Goal: Transaction & Acquisition: Purchase product/service

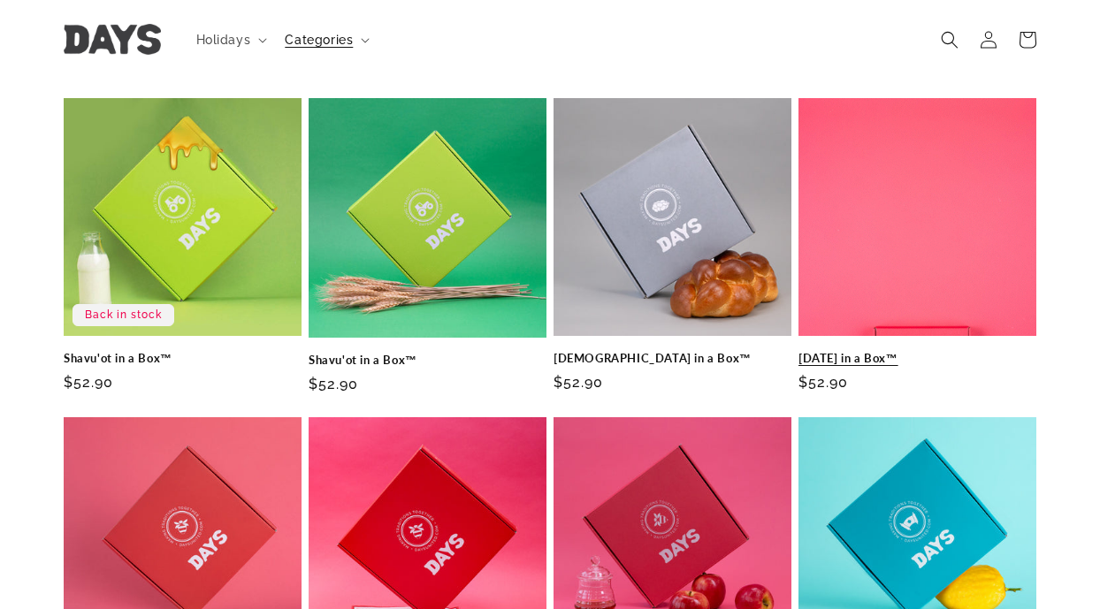
scroll to position [511, 0]
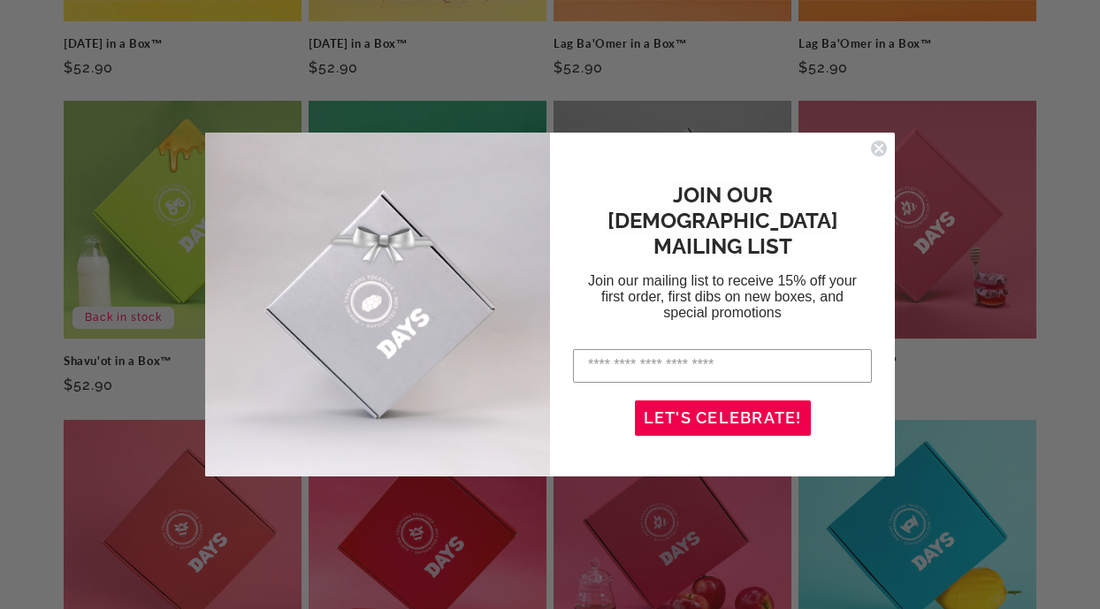
click at [879, 146] on circle "Close dialog" at bounding box center [879, 148] width 17 height 17
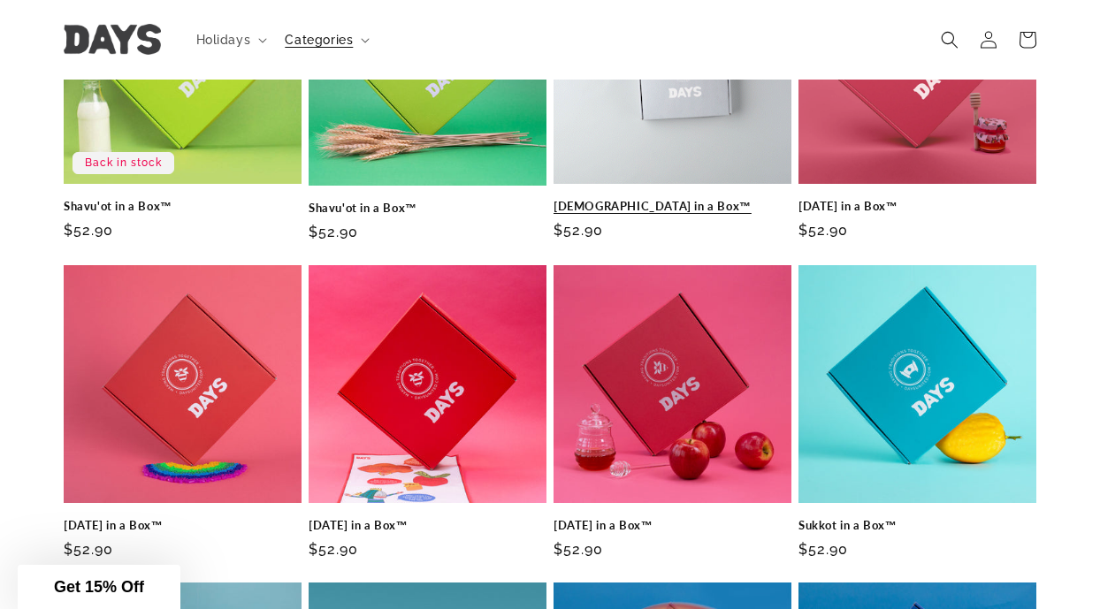
scroll to position [664, 0]
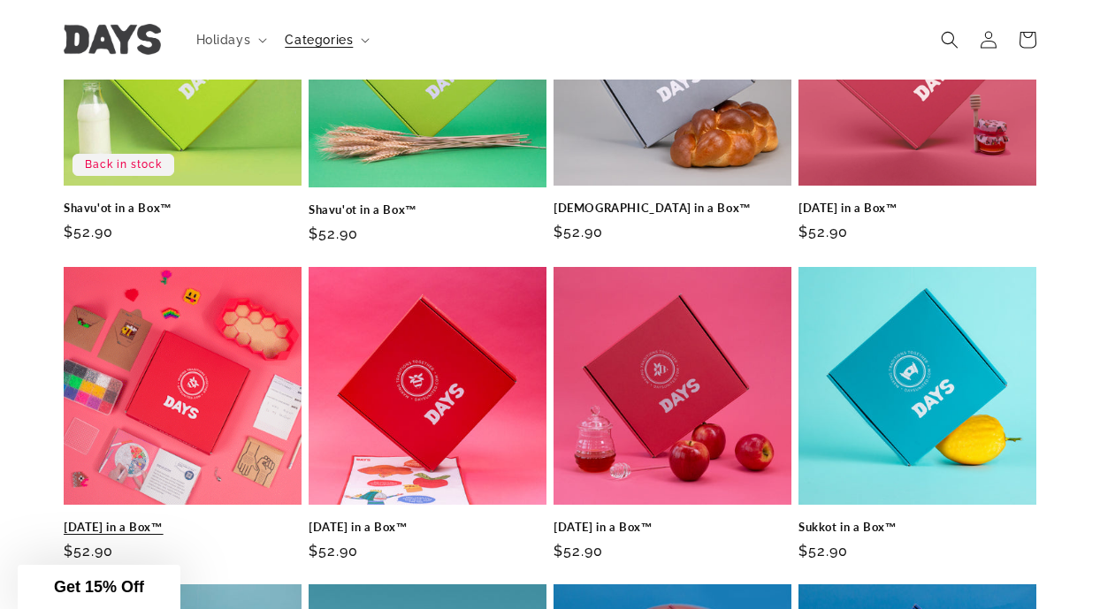
click at [186, 525] on link "[DATE] in a Box™" at bounding box center [183, 527] width 238 height 15
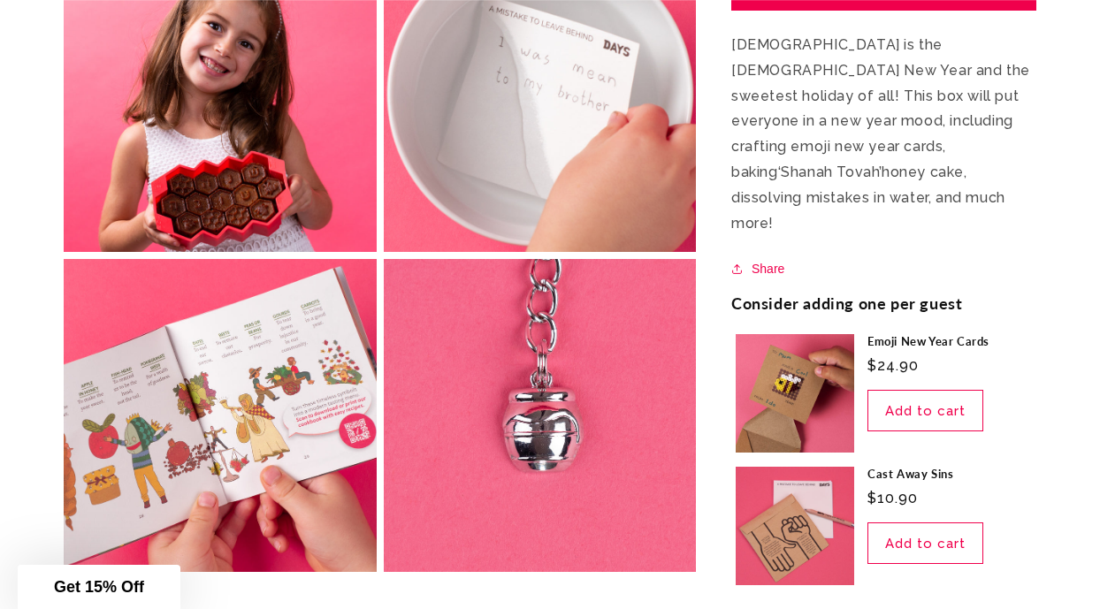
scroll to position [1488, 0]
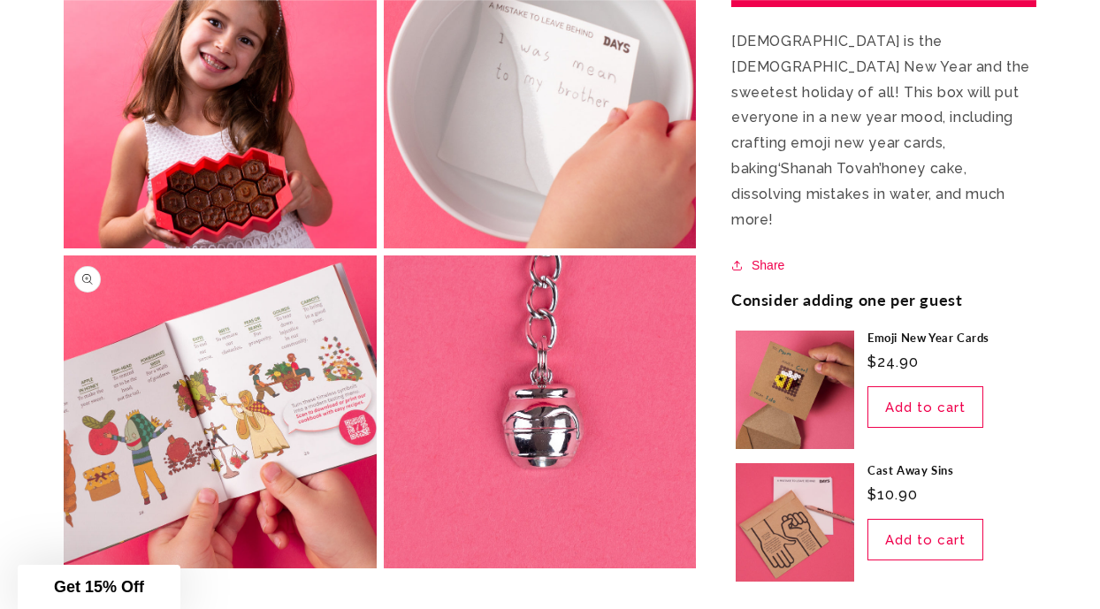
click at [64, 569] on button "Open media 8 in modal" at bounding box center [64, 569] width 0 height 0
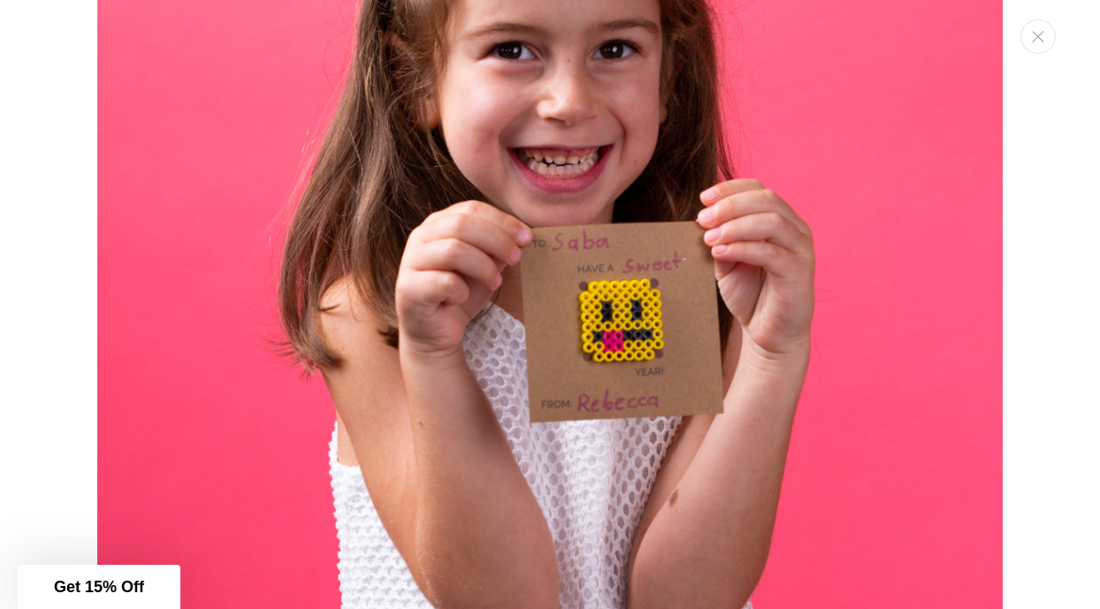
scroll to position [3024, 0]
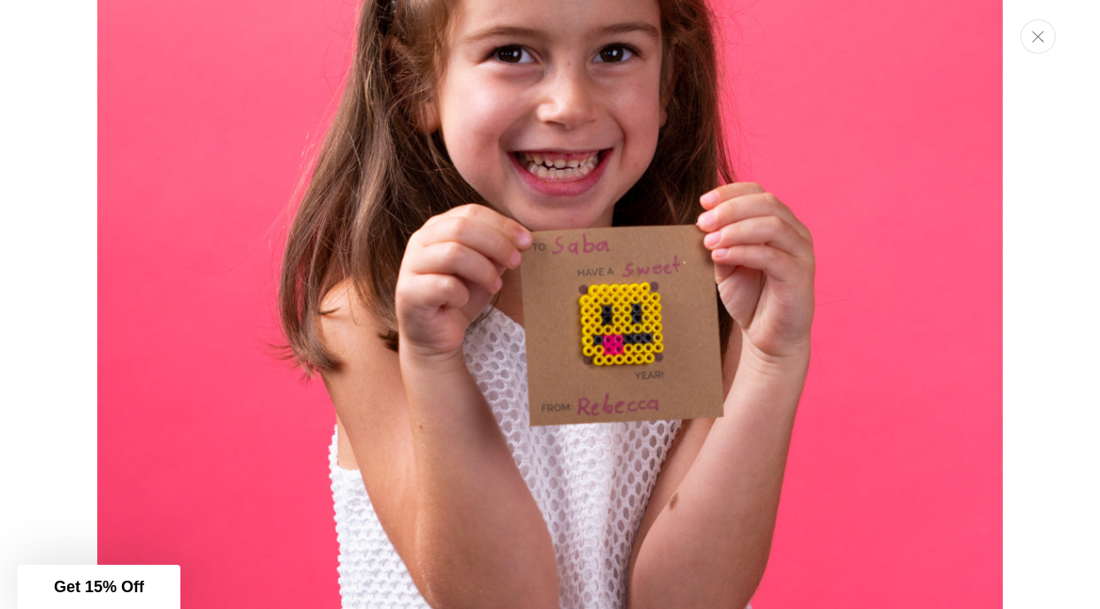
click at [1045, 38] on button "Close" at bounding box center [1038, 36] width 35 height 34
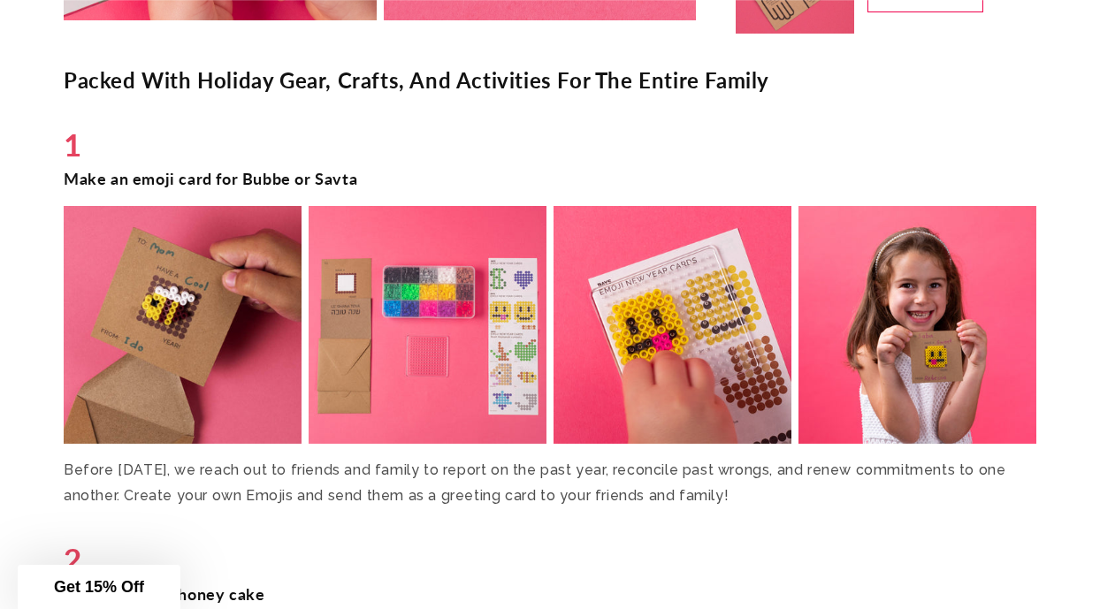
scroll to position [2040, 0]
